Goal: Task Accomplishment & Management: Use online tool/utility

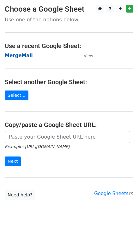
click at [17, 56] on strong "MergeMail" at bounding box center [19, 56] width 28 height 6
click at [27, 55] on strong "MergeMail" at bounding box center [19, 56] width 28 height 6
click at [21, 58] on strong "MergeMail" at bounding box center [19, 56] width 28 height 6
click at [19, 57] on strong "MergeMail" at bounding box center [19, 56] width 28 height 6
click at [13, 58] on strong "MergeMail" at bounding box center [19, 56] width 28 height 6
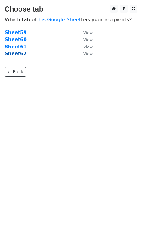
click at [12, 53] on strong "Sheet62" at bounding box center [16, 54] width 22 height 6
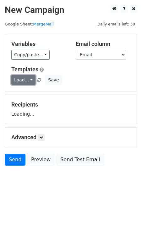
drag, startPoint x: 0, startPoint y: 0, endPoint x: 24, endPoint y: 76, distance: 79.9
click at [24, 76] on link "Load..." at bounding box center [23, 80] width 24 height 10
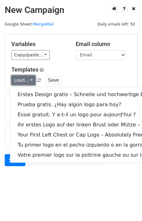
click at [26, 79] on link "Load..." at bounding box center [23, 80] width 24 height 10
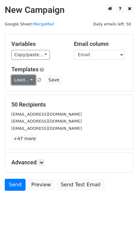
click at [26, 82] on link "Load..." at bounding box center [23, 80] width 24 height 10
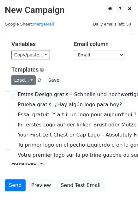
click at [33, 91] on link "Erstes Design gratis – Schnelle und hochwertige Digitalisierung!" at bounding box center [122, 94] width 224 height 10
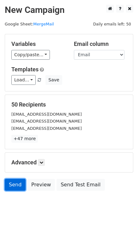
click at [15, 188] on link "Send" at bounding box center [15, 185] width 21 height 12
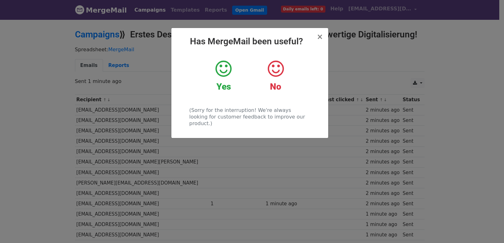
click at [125, 134] on div "× Has MergeMail been useful? Yes No (Sorry for the interruption! We're always l…" at bounding box center [252, 131] width 504 height 224
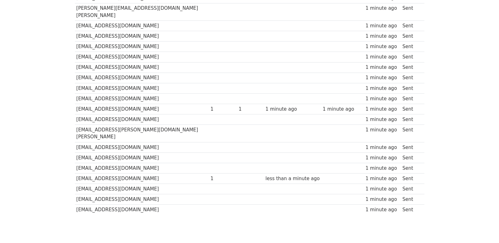
scroll to position [438, 0]
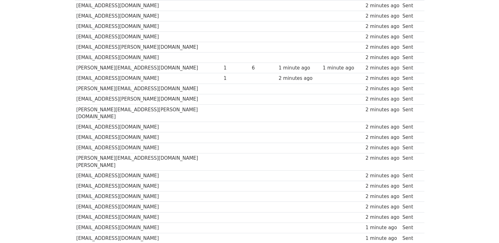
scroll to position [438, 0]
